Goal: Information Seeking & Learning: Find specific fact

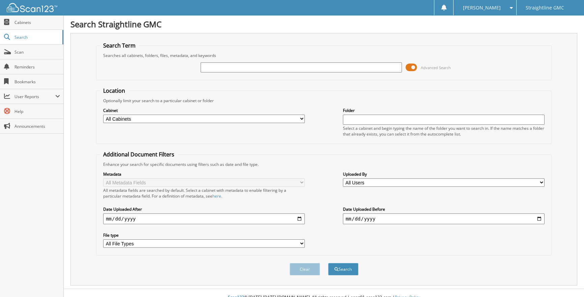
click at [405, 67] on div "Advanced Search" at bounding box center [324, 67] width 448 height 18
click at [409, 66] on span at bounding box center [411, 67] width 11 height 10
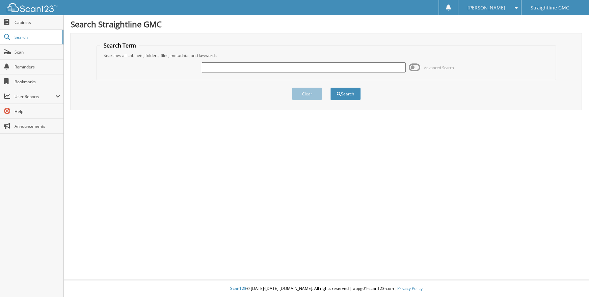
click at [313, 64] on input "text" at bounding box center [303, 67] width 203 height 10
type input "TNG515633"
click at [350, 90] on button "Search" at bounding box center [345, 94] width 30 height 12
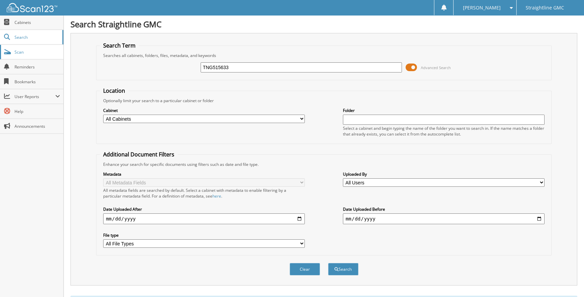
click at [37, 54] on span "Scan" at bounding box center [38, 52] width 46 height 6
